Goal: Find specific page/section: Find specific page/section

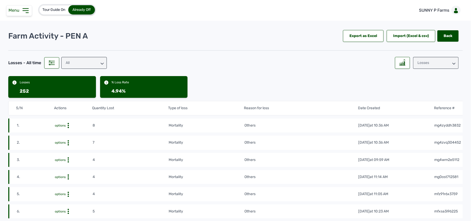
click at [426, 62] on div "Losses" at bounding box center [436, 63] width 46 height 12
click at [426, 76] on div "Raw Materials" at bounding box center [436, 76] width 46 height 9
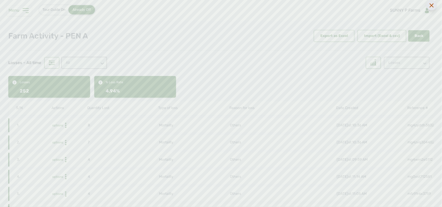
click at [428, 4] on div at bounding box center [431, 5] width 10 height 10
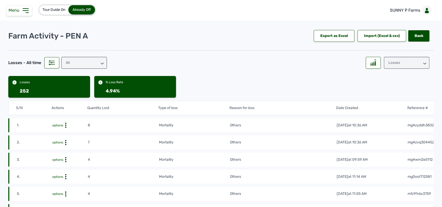
click at [388, 62] on div "Losses" at bounding box center [407, 63] width 46 height 12
click at [390, 72] on div "Raw Materials" at bounding box center [407, 76] width 46 height 9
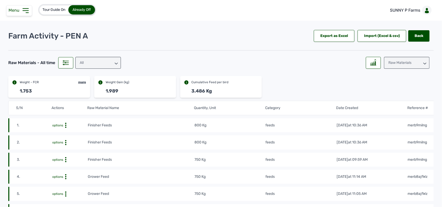
click at [102, 62] on div "All" at bounding box center [98, 63] width 46 height 12
click at [93, 84] on div "feeds" at bounding box center [98, 85] width 46 height 9
click at [373, 65] on icon at bounding box center [373, 62] width 6 height 6
